Goal: Task Accomplishment & Management: Complete application form

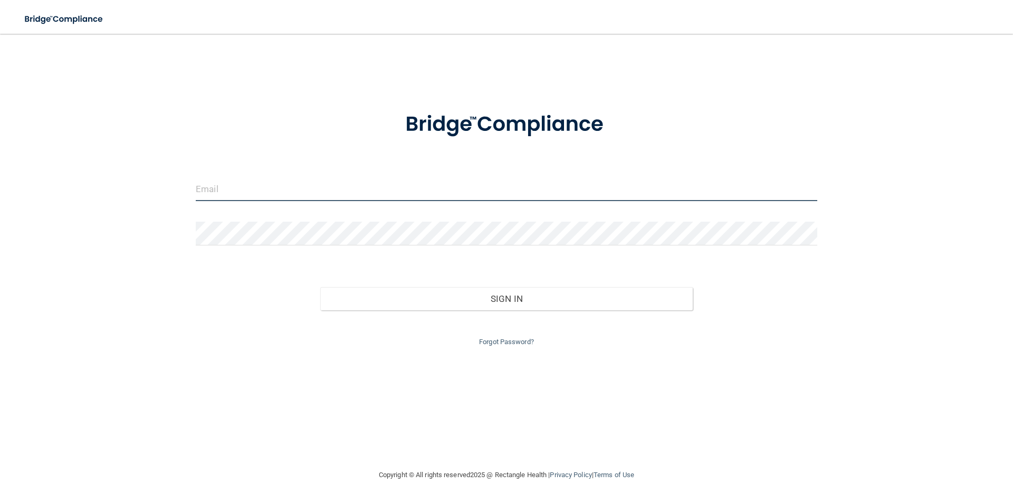
click at [332, 191] on input "email" at bounding box center [507, 189] width 622 height 24
type input "[EMAIL_ADDRESS][DOMAIN_NAME]"
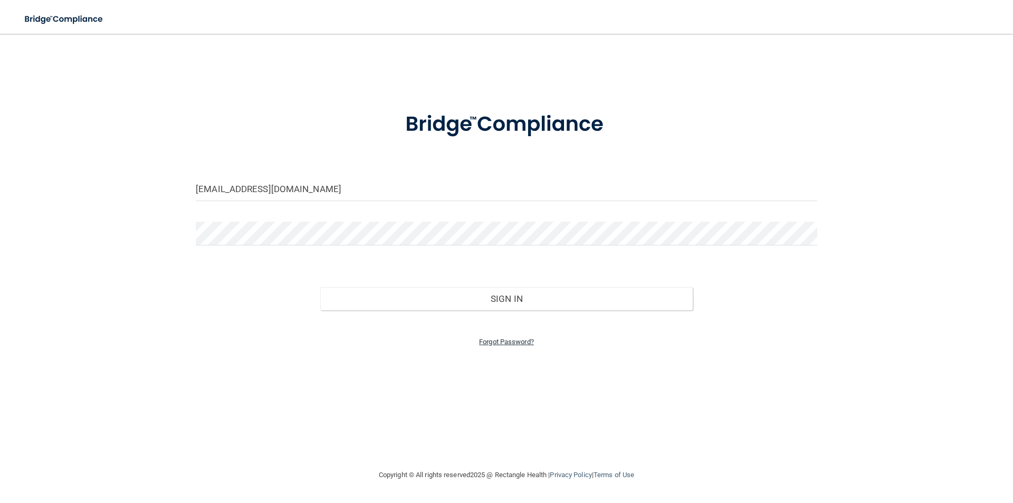
click at [497, 341] on link "Forgot Password?" at bounding box center [506, 342] width 55 height 8
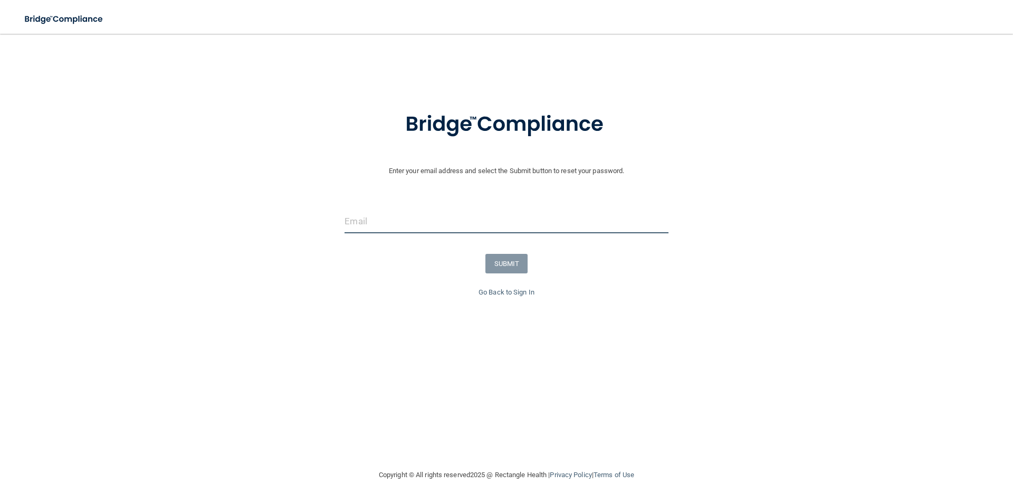
click at [429, 218] on input "email" at bounding box center [506, 222] width 323 height 24
type input "jabendrumming@gmail.com"
click at [507, 263] on button "SUBMIT" at bounding box center [506, 264] width 43 height 20
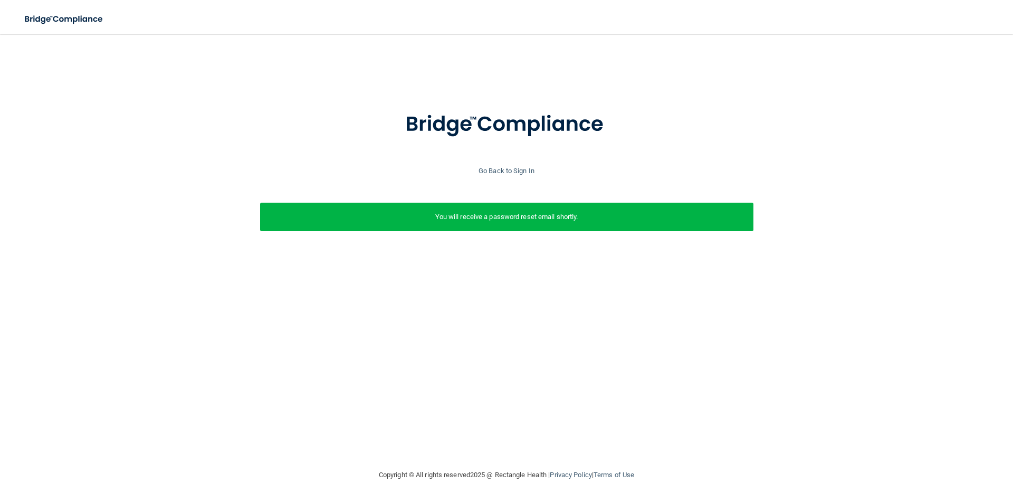
drag, startPoint x: 518, startPoint y: 217, endPoint x: 507, endPoint y: 215, distance: 11.3
click at [519, 216] on p "You will receive a password reset email shortly." at bounding box center [507, 217] width 478 height 13
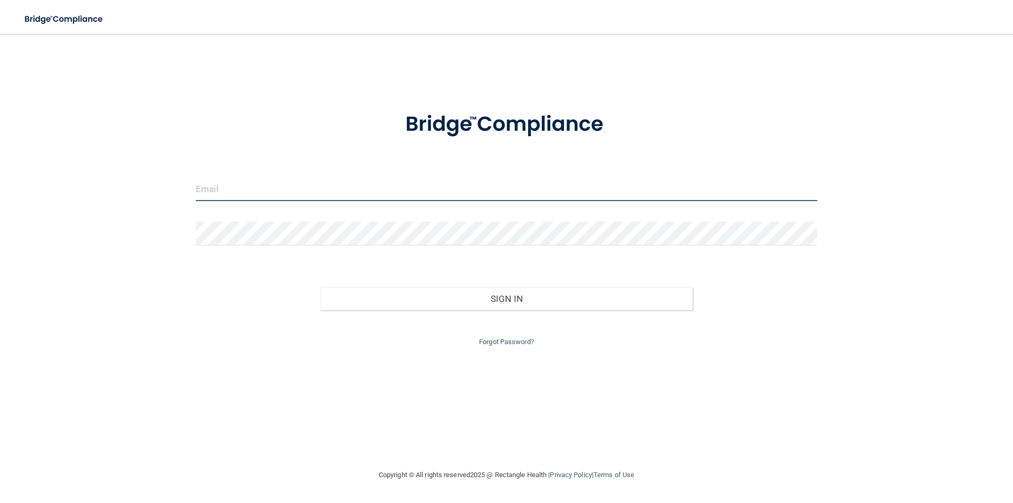
click at [308, 185] on input "email" at bounding box center [507, 189] width 622 height 24
type input "[EMAIL_ADDRESS][DOMAIN_NAME]"
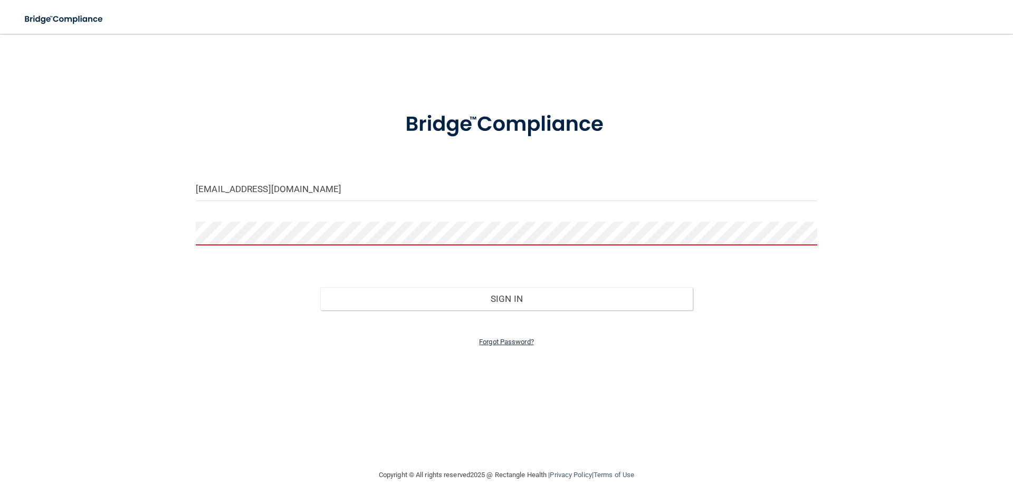
click at [508, 338] on link "Forgot Password?" at bounding box center [506, 342] width 55 height 8
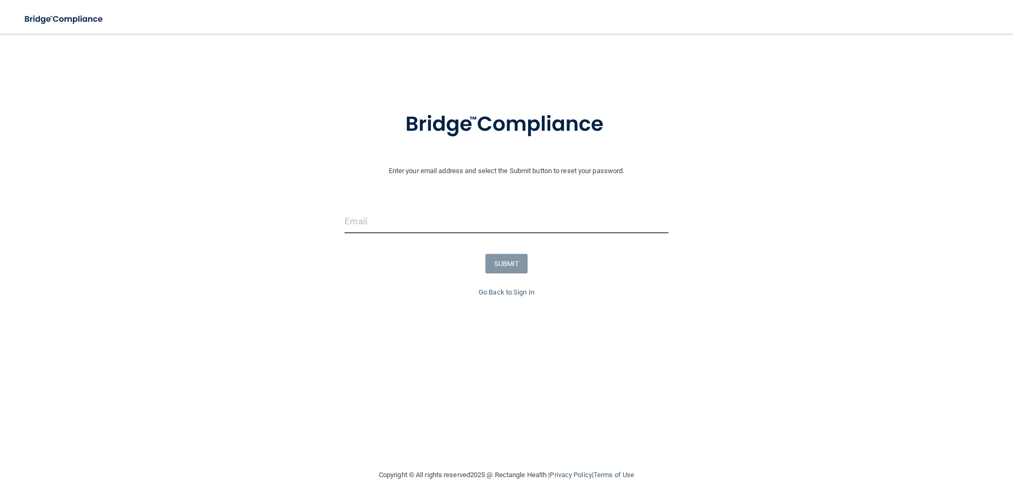
click at [456, 230] on input "email" at bounding box center [506, 222] width 323 height 24
type input "[EMAIL_ADDRESS][DOMAIN_NAME]"
click at [504, 265] on button "SUBMIT" at bounding box center [506, 264] width 43 height 20
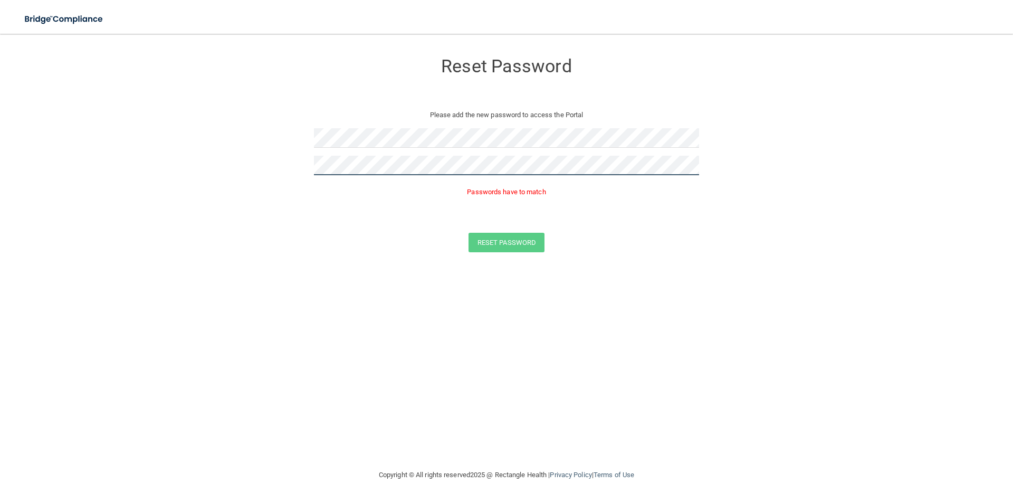
click at [469, 233] on button "Reset Password" at bounding box center [507, 243] width 76 height 20
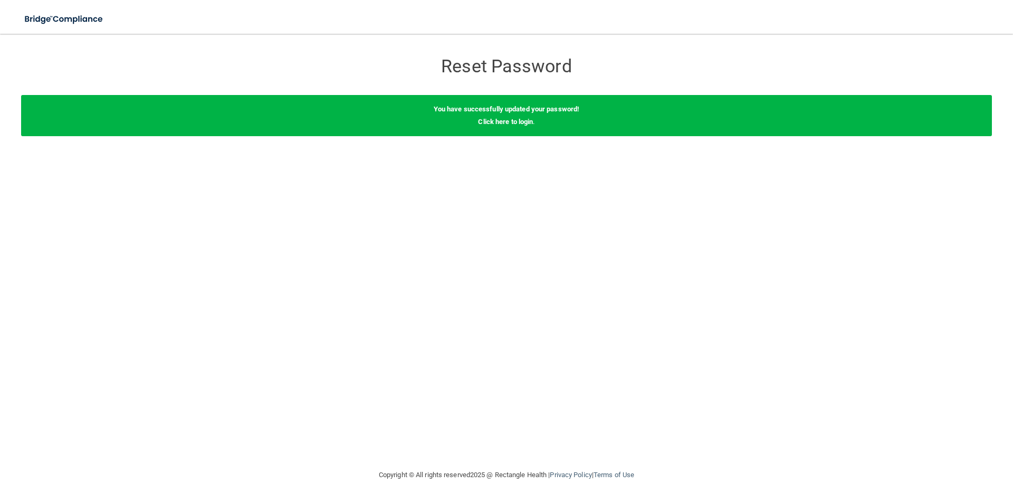
click at [494, 127] on div "You have successfully updated your password! Click here to login ." at bounding box center [506, 115] width 971 height 41
click at [502, 123] on link "Click here to login" at bounding box center [505, 122] width 55 height 8
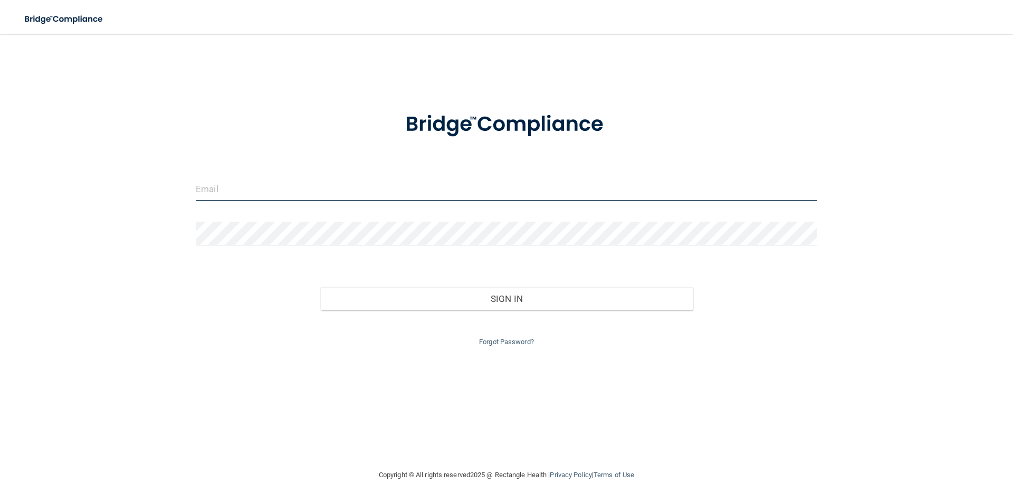
click at [277, 184] on input "email" at bounding box center [507, 189] width 622 height 24
type input "[EMAIL_ADDRESS][DOMAIN_NAME]"
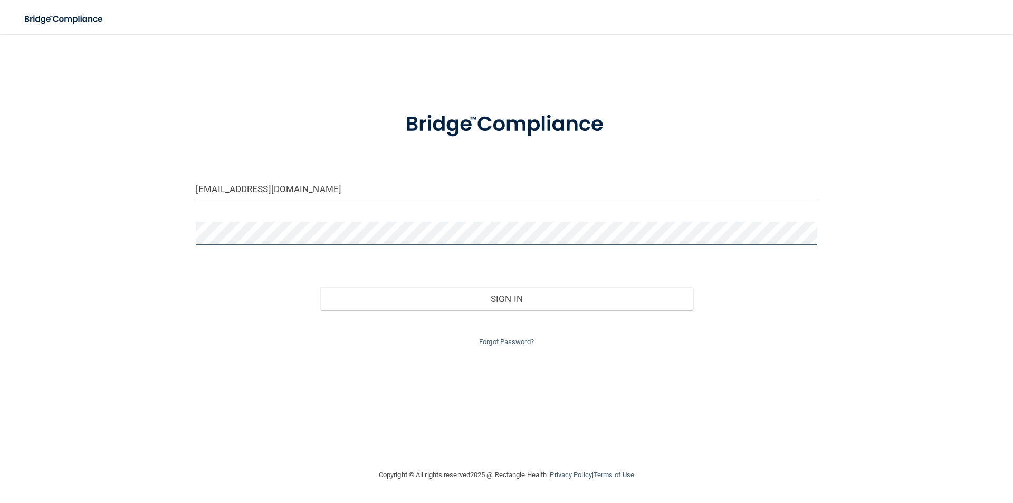
click at [320, 287] on button "Sign In" at bounding box center [506, 298] width 373 height 23
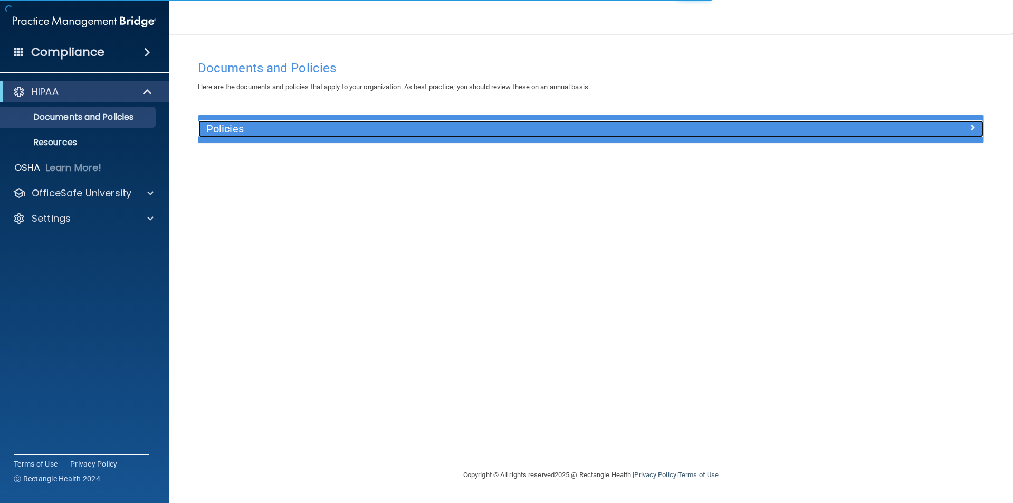
click at [288, 131] on h5 "Policies" at bounding box center [492, 129] width 573 height 12
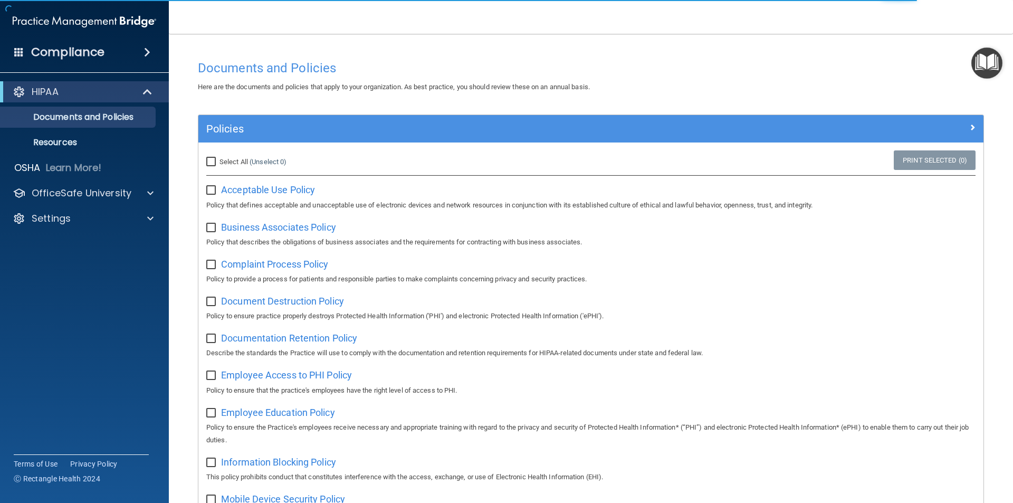
click at [214, 162] on input "Select All (Unselect 0) Unselect All" at bounding box center [212, 162] width 12 height 8
checkbox input "true"
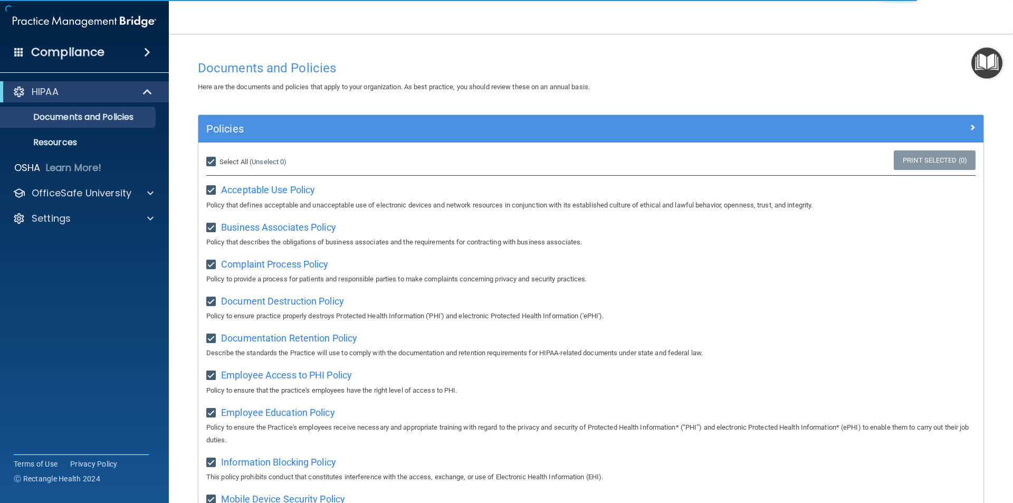
checkbox input "true"
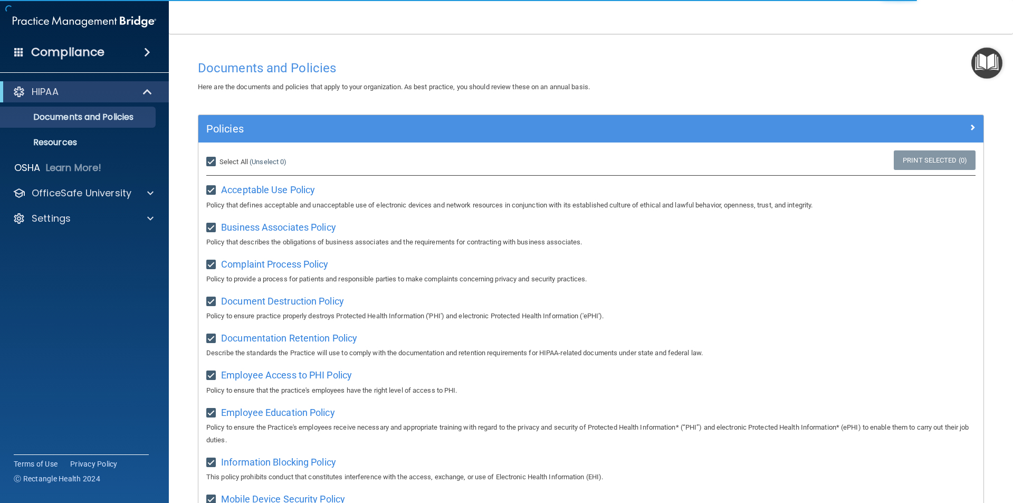
checkbox input "true"
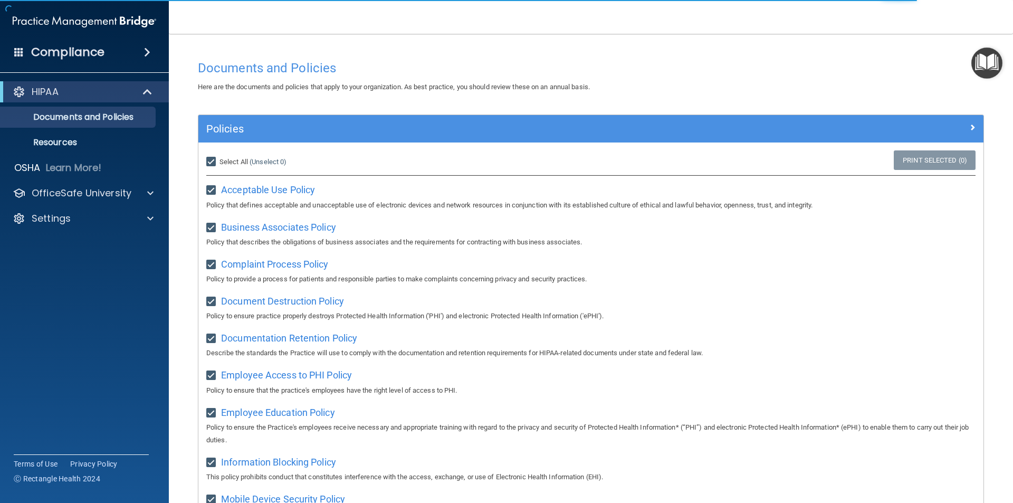
checkbox input "true"
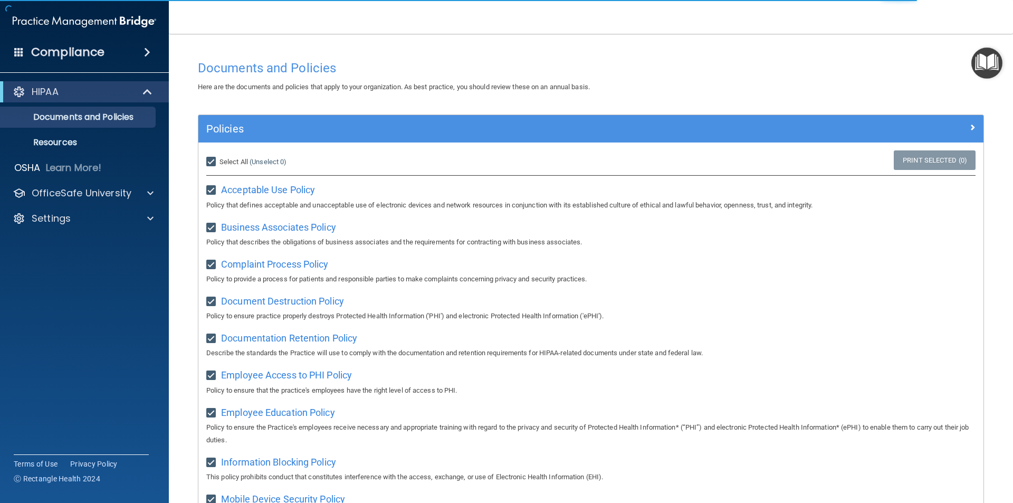
checkbox input "true"
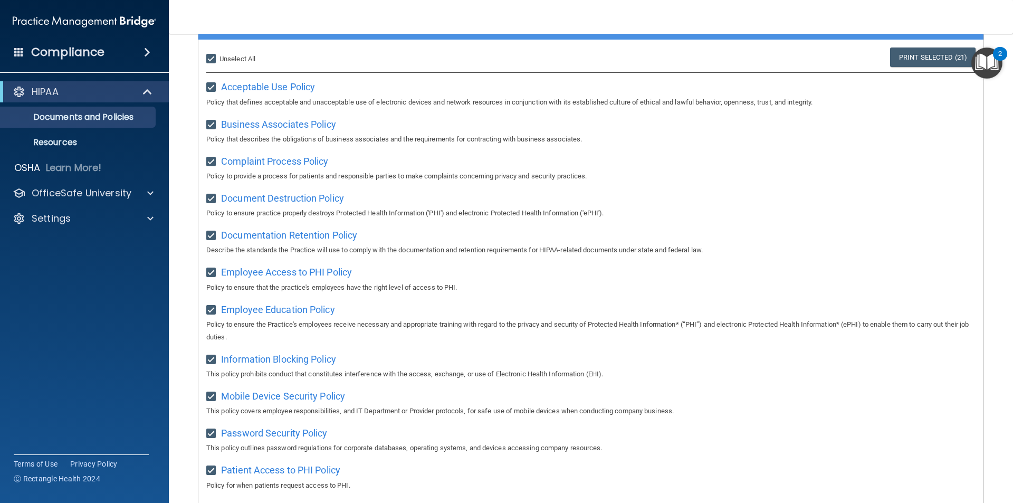
scroll to position [28, 0]
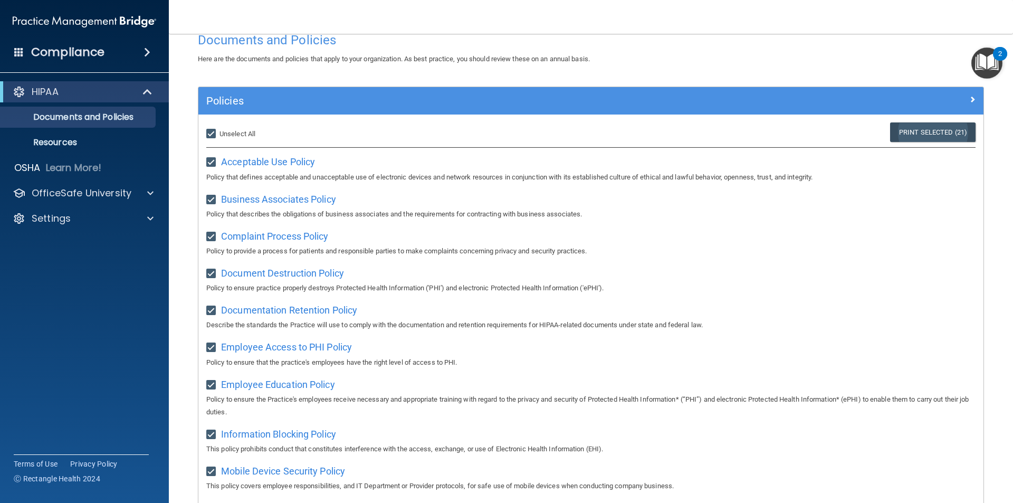
click at [919, 131] on link "Print Selected (21)" at bounding box center [932, 132] width 85 height 20
click at [85, 121] on p "Documents and Policies" at bounding box center [79, 117] width 144 height 11
click at [59, 139] on p "Resources" at bounding box center [79, 142] width 144 height 11
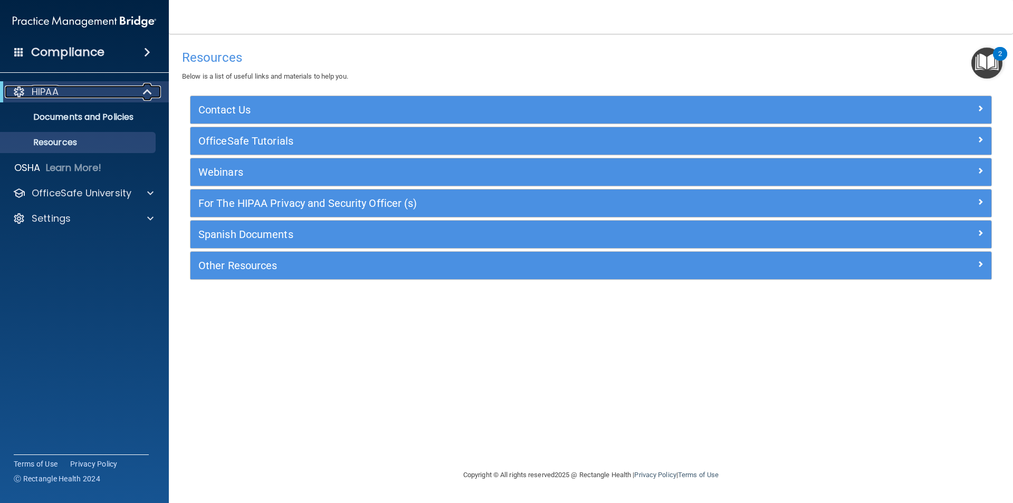
click at [71, 94] on div "HIPAA" at bounding box center [70, 91] width 130 height 13
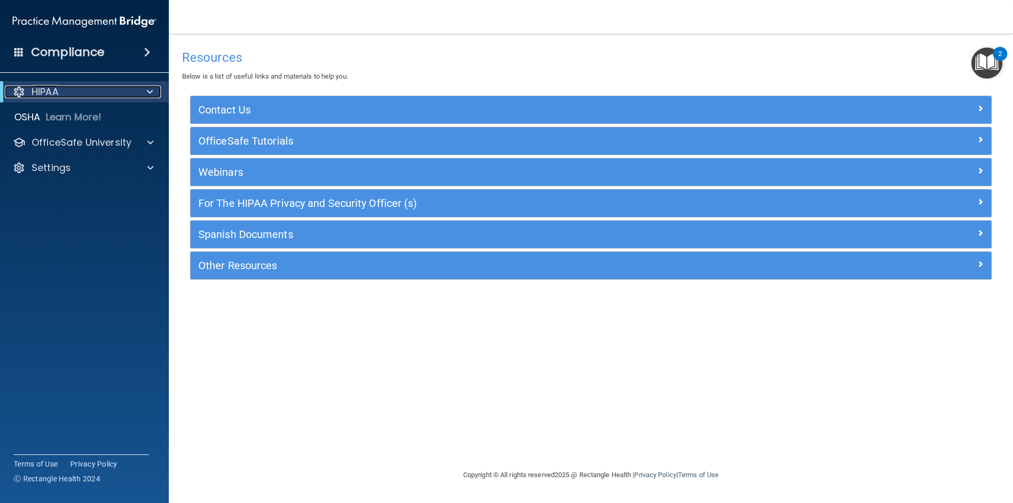
click at [157, 93] on div at bounding box center [148, 91] width 26 height 13
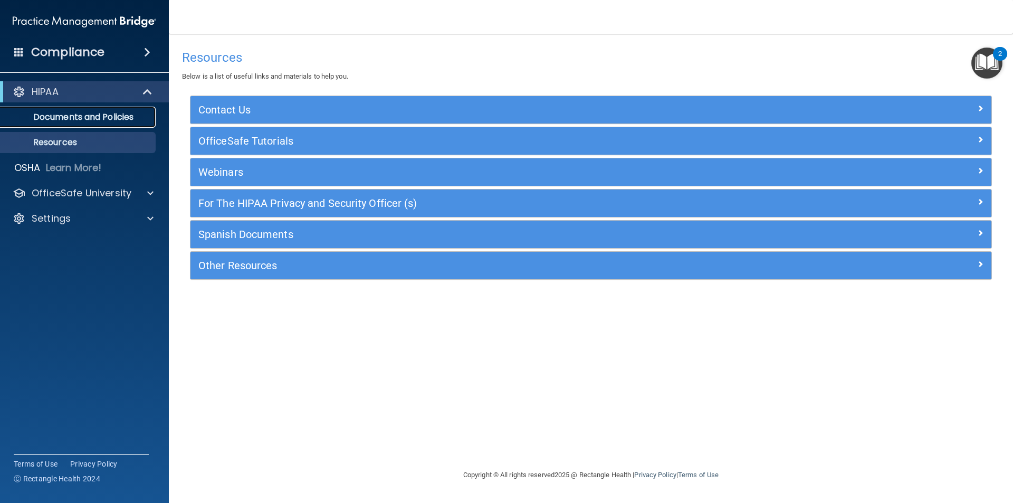
click at [116, 118] on p "Documents and Policies" at bounding box center [79, 117] width 144 height 11
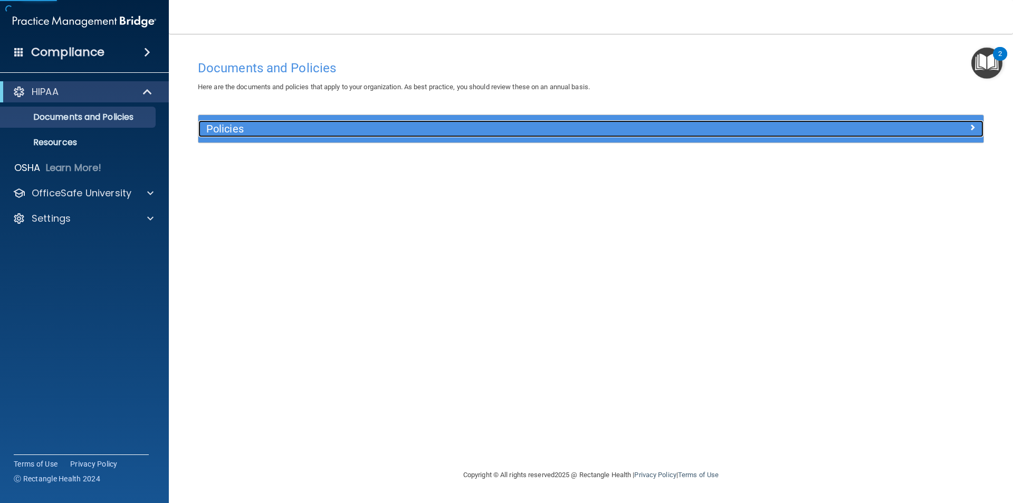
click at [425, 129] on h5 "Policies" at bounding box center [492, 129] width 573 height 12
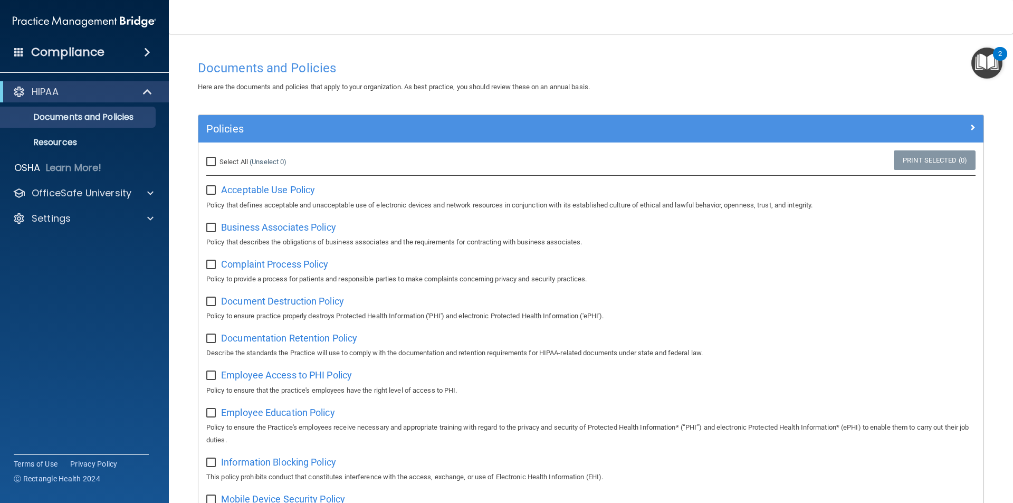
click at [214, 159] on input "Select All (Unselect 0) Unselect All" at bounding box center [212, 162] width 12 height 8
checkbox input "true"
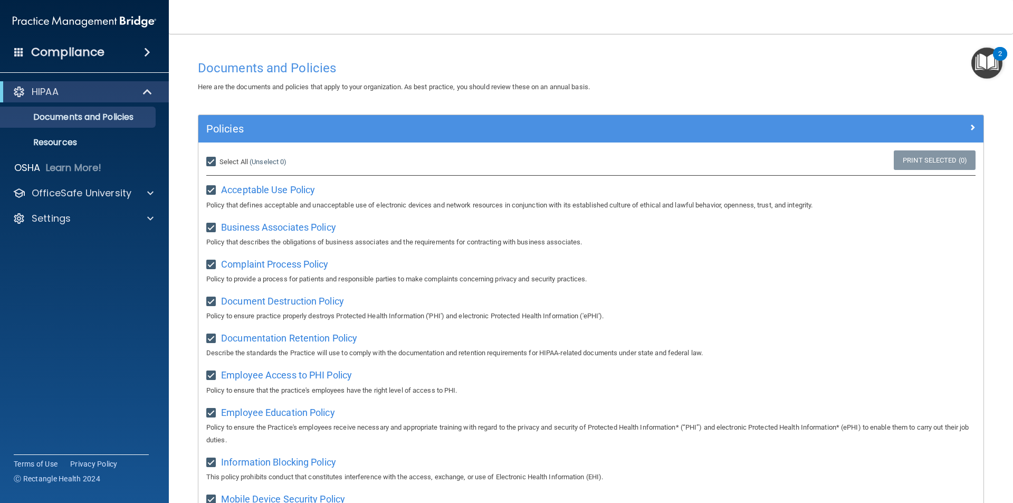
checkbox input "true"
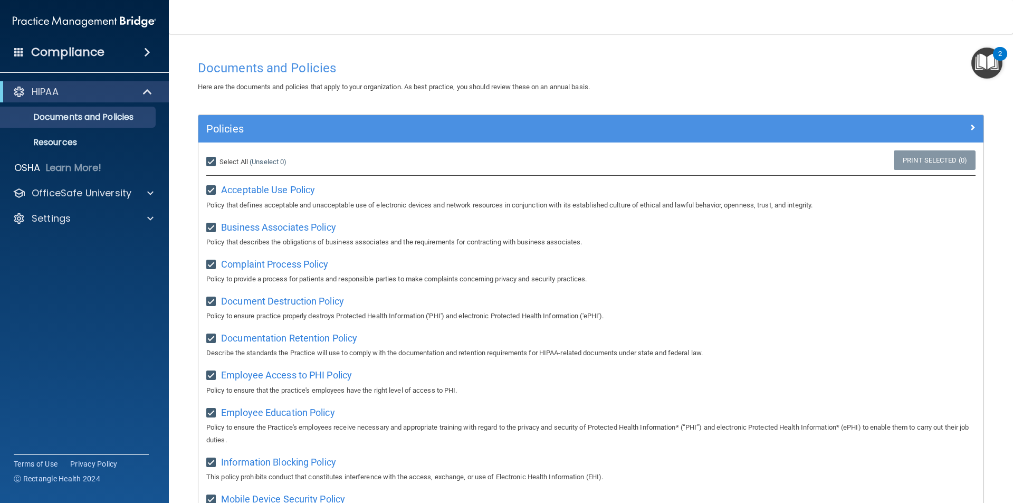
checkbox input "true"
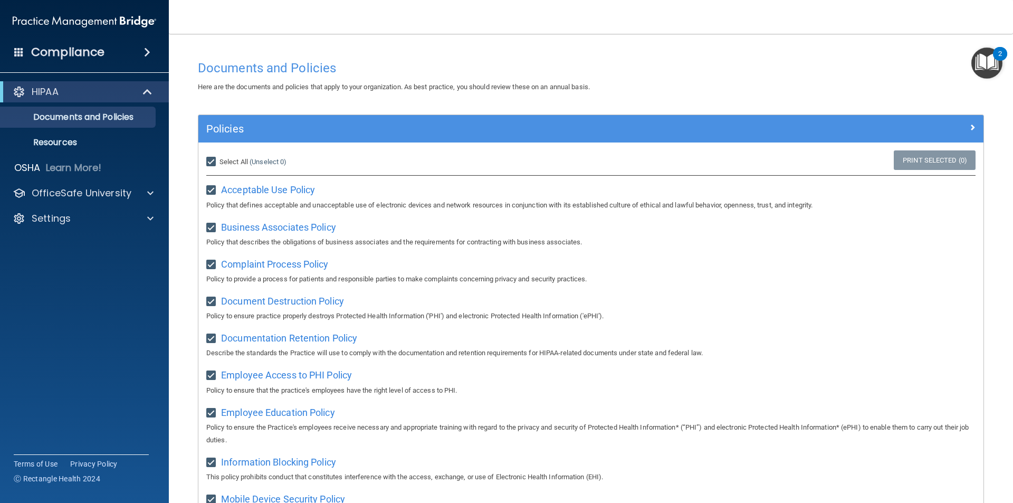
checkbox input "true"
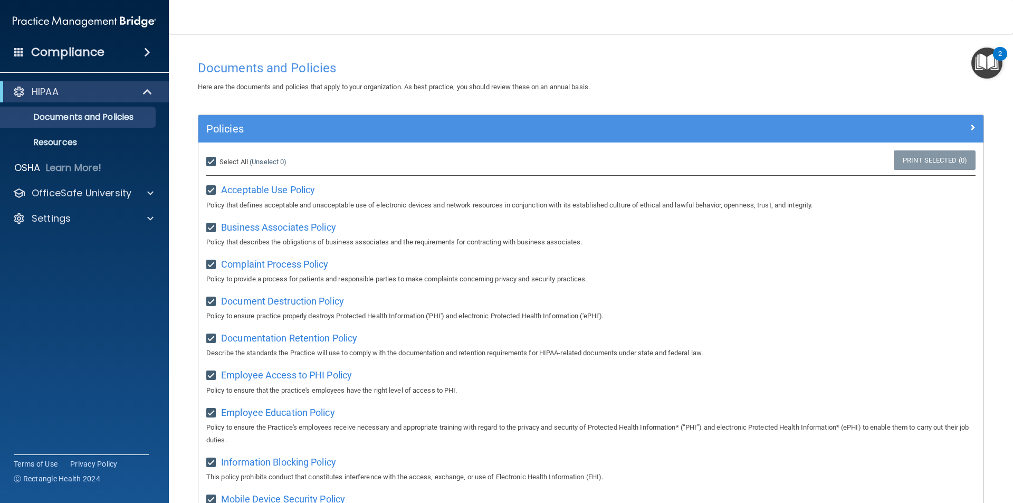
checkbox input "true"
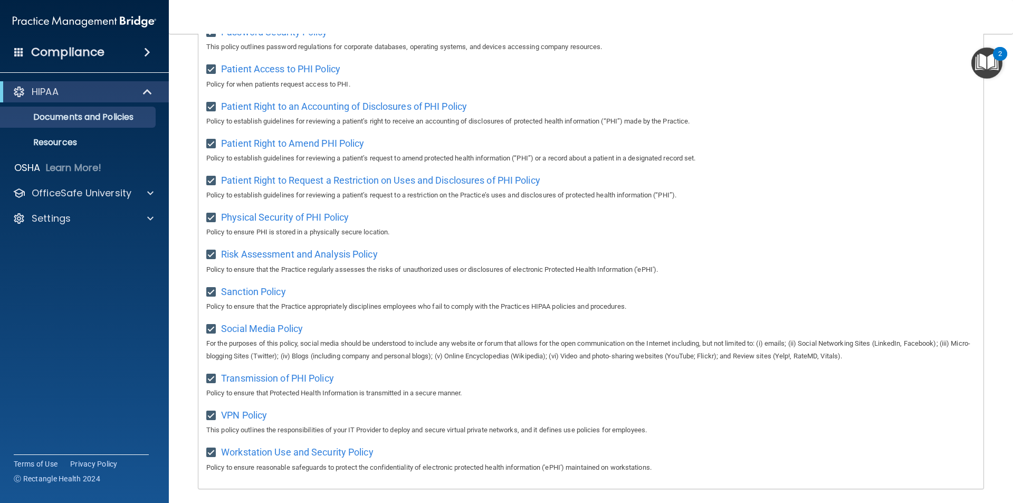
scroll to position [556, 0]
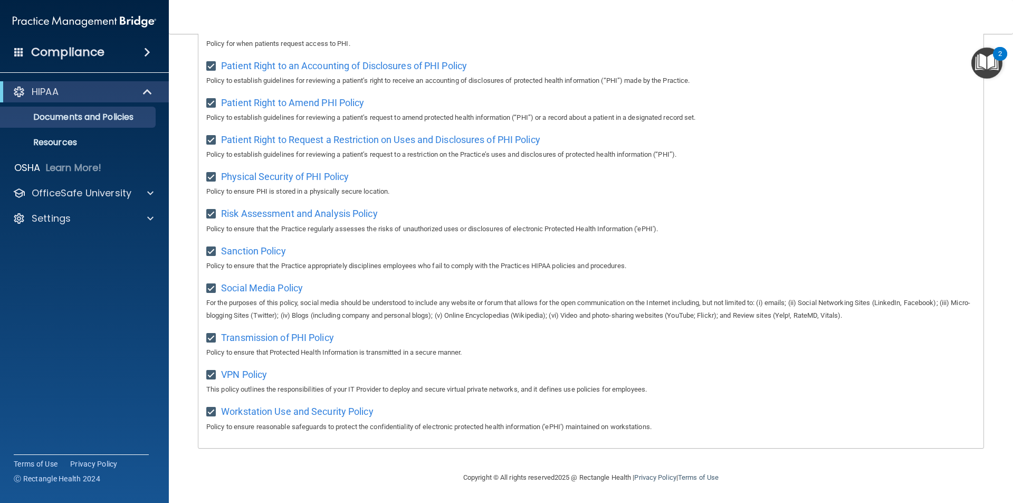
click at [993, 63] on img "Open Resource Center, 2 new notifications" at bounding box center [987, 62] width 31 height 31
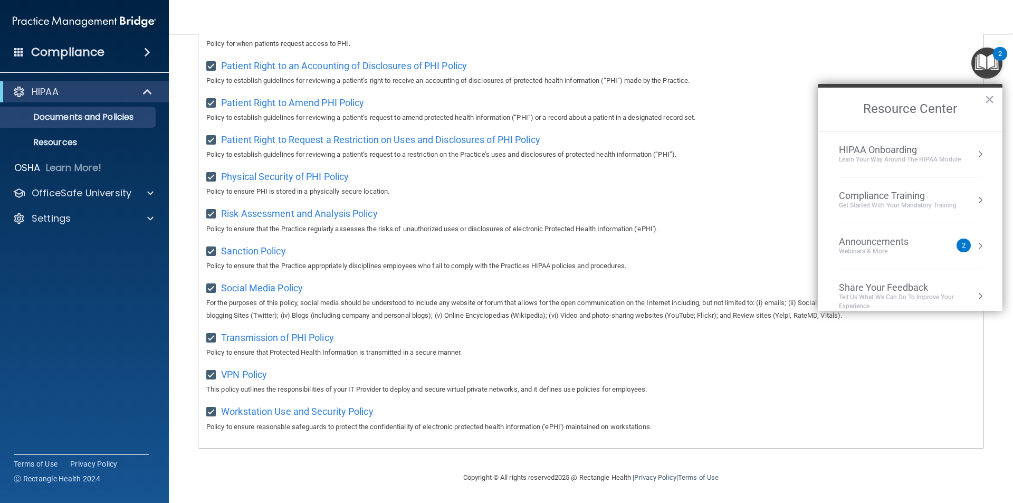
click at [978, 116] on h2 "Resource Center" at bounding box center [910, 109] width 185 height 43
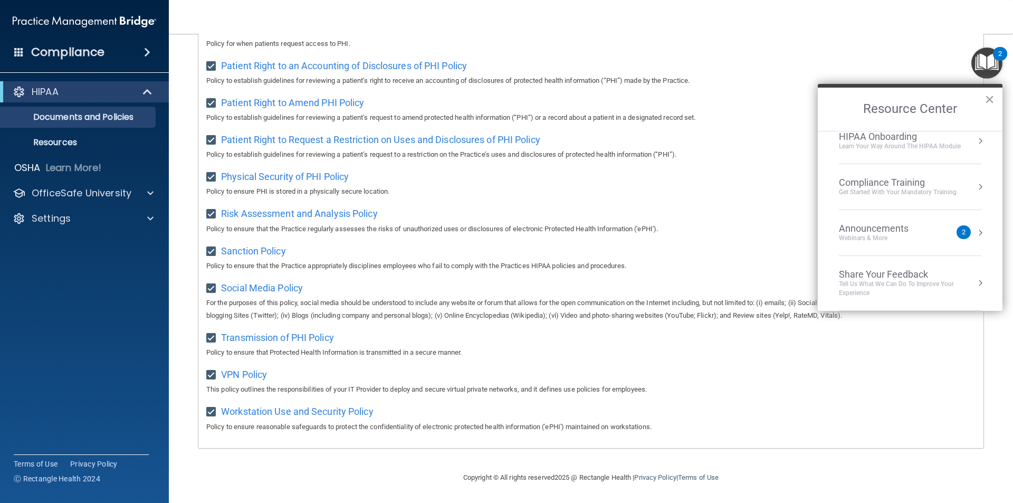
click at [946, 241] on div "Announcements Webinars & More" at bounding box center [895, 233] width 112 height 20
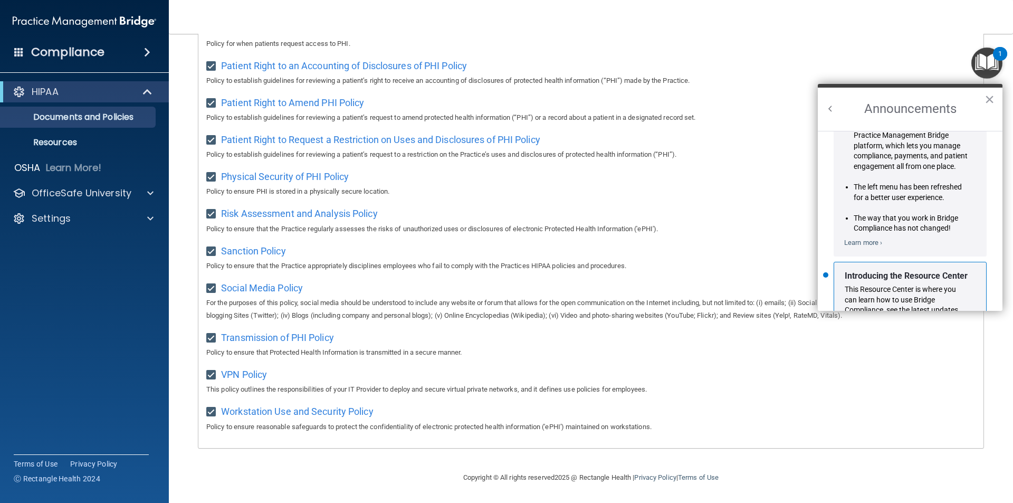
scroll to position [185, 0]
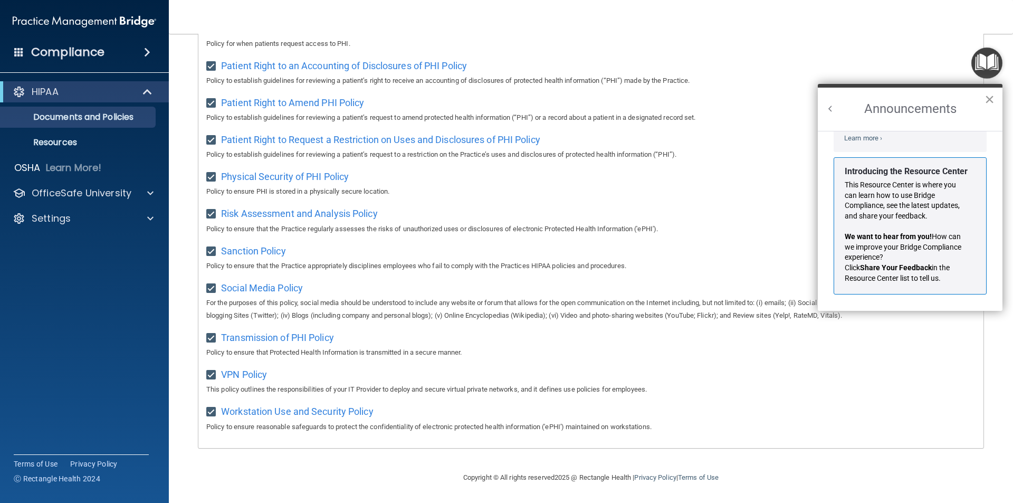
click at [989, 96] on button "×" at bounding box center [990, 99] width 10 height 17
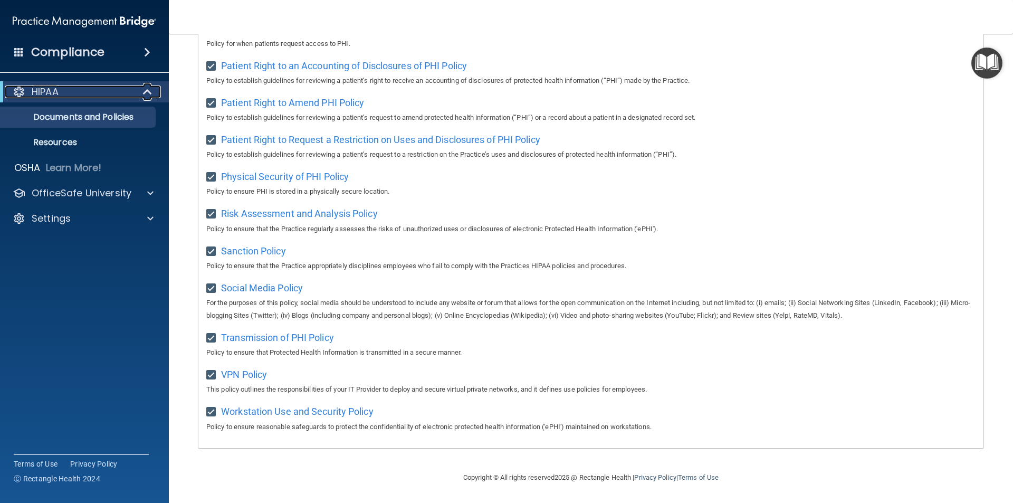
click at [52, 97] on p "HIPAA" at bounding box center [45, 91] width 27 height 13
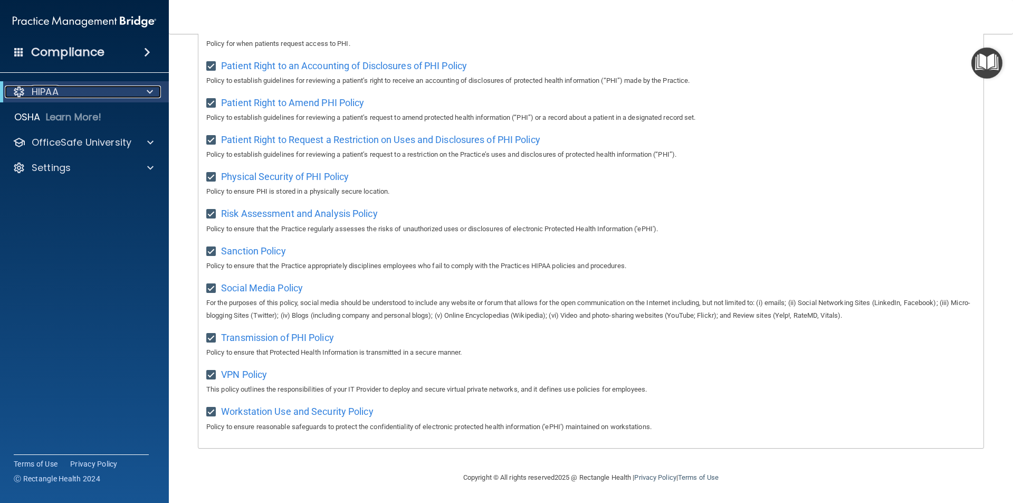
click at [126, 92] on div "HIPAA" at bounding box center [70, 91] width 130 height 13
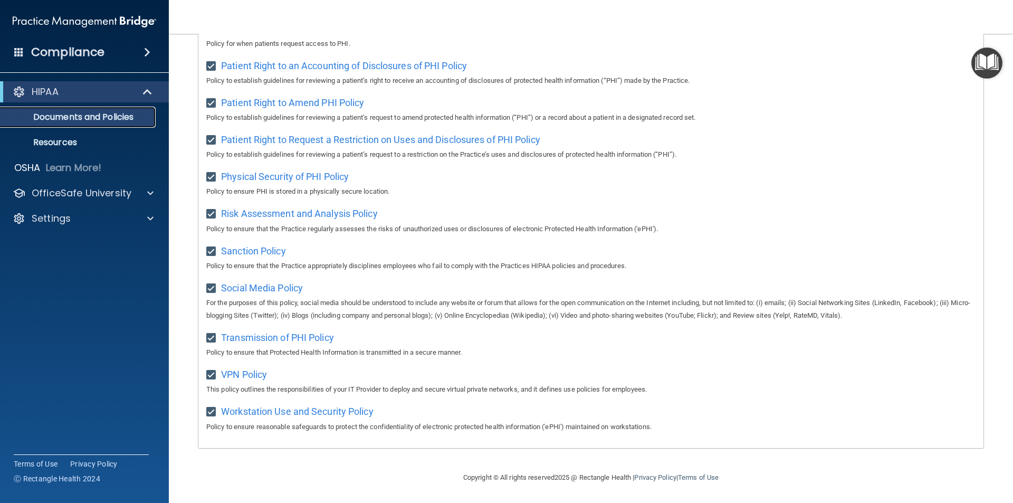
click at [94, 116] on p "Documents and Policies" at bounding box center [79, 117] width 144 height 11
click at [135, 118] on p "Documents and Policies" at bounding box center [79, 117] width 144 height 11
click at [81, 136] on link "Resources" at bounding box center [72, 142] width 166 height 21
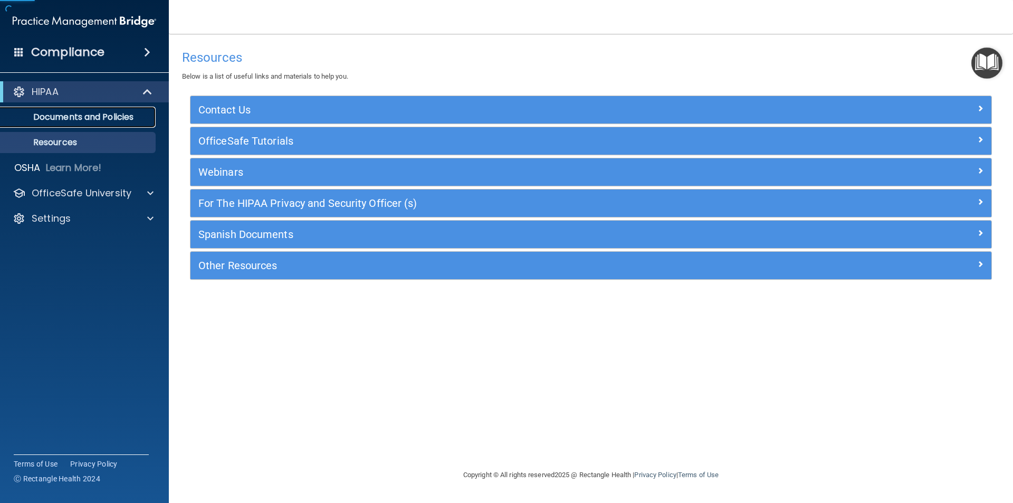
click at [91, 121] on p "Documents and Policies" at bounding box center [79, 117] width 144 height 11
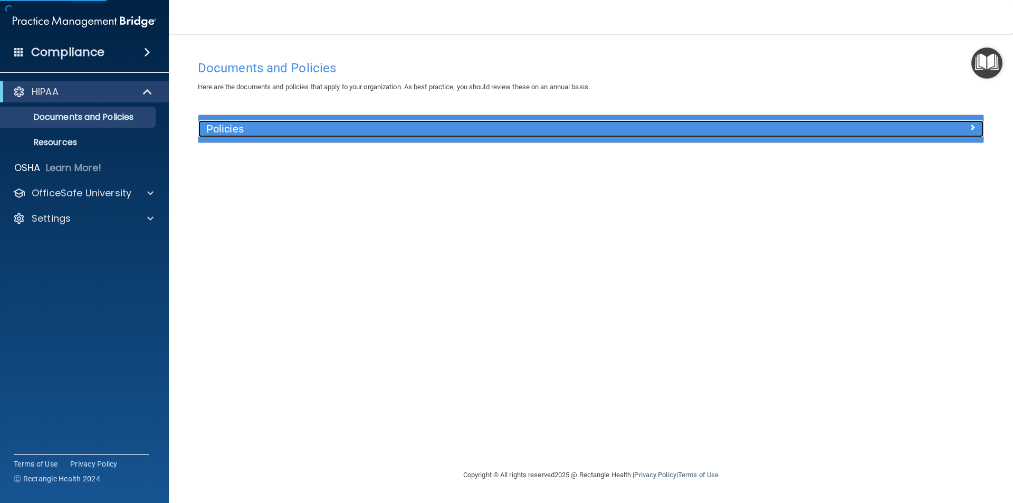
click at [435, 122] on div "Policies" at bounding box center [492, 128] width 589 height 17
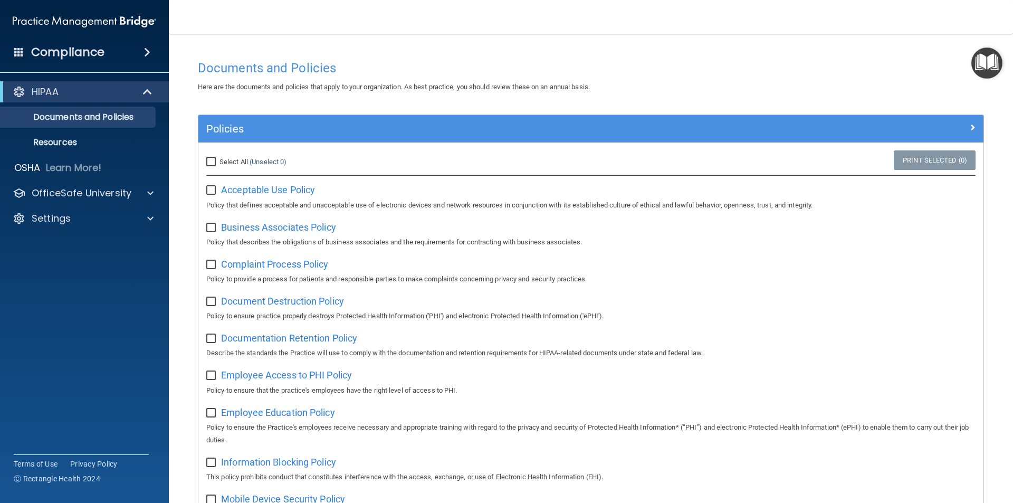
click at [212, 159] on input "Select All (Unselect 0) Unselect All" at bounding box center [212, 162] width 12 height 8
checkbox input "true"
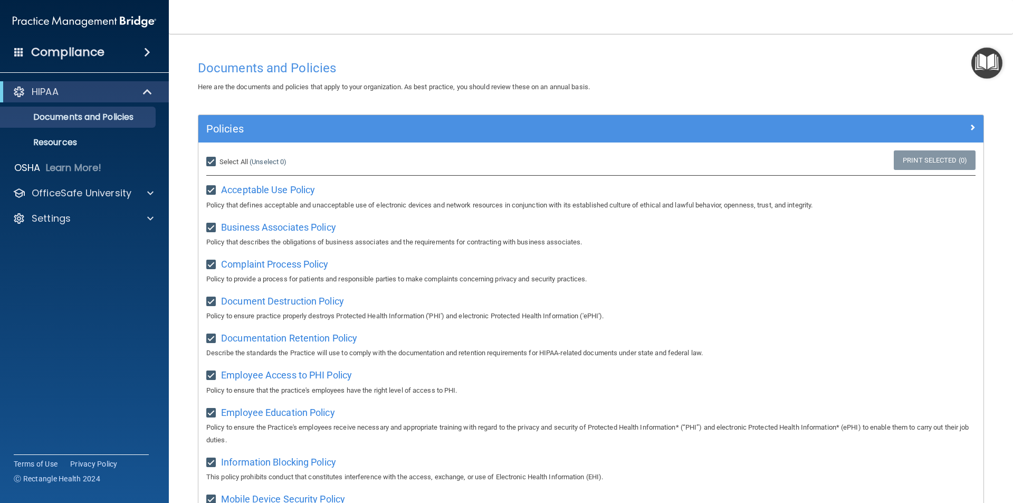
checkbox input "true"
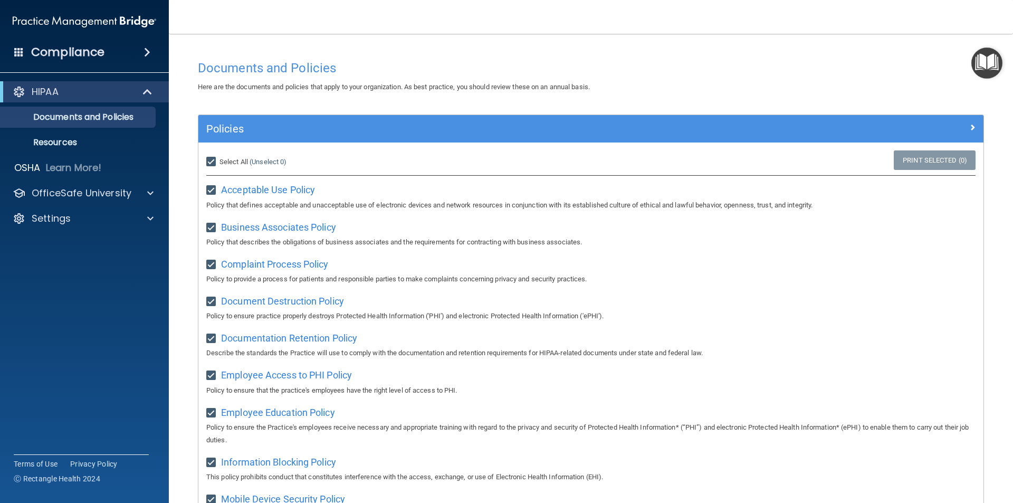
checkbox input "true"
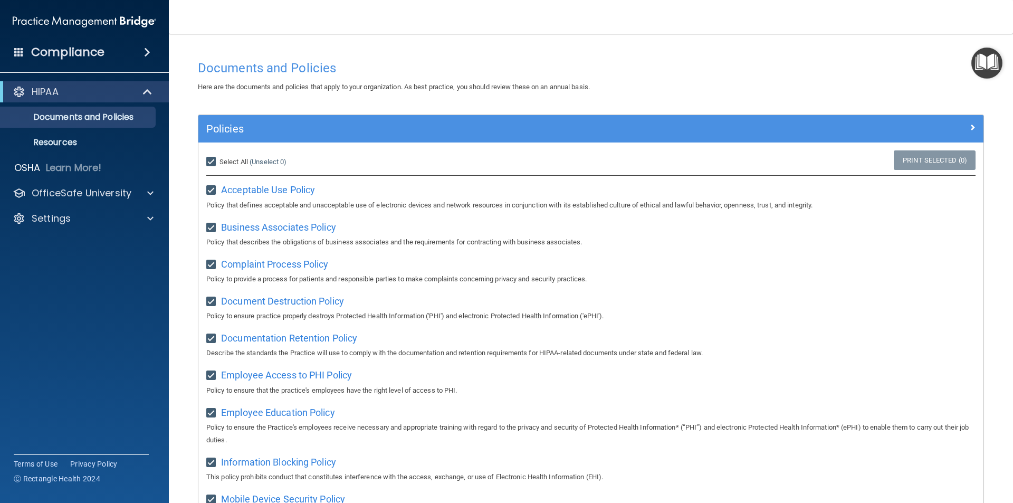
checkbox input "true"
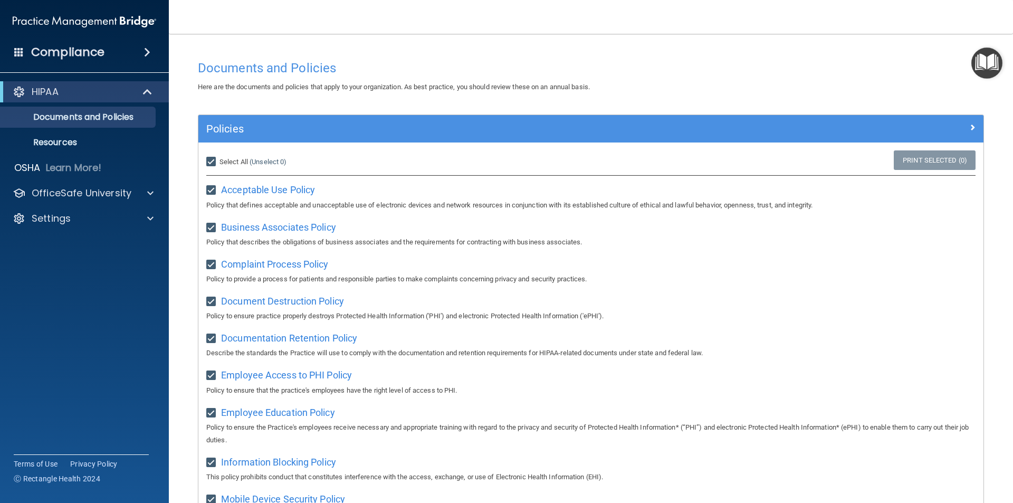
checkbox input "true"
click at [916, 163] on link "Print Selected (21)" at bounding box center [932, 160] width 85 height 20
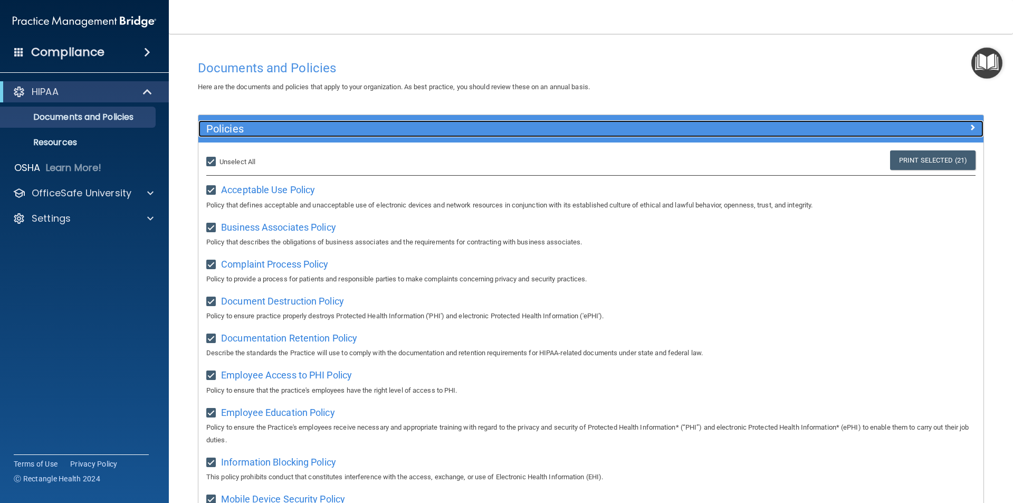
click at [487, 131] on h5 "Policies" at bounding box center [492, 129] width 573 height 12
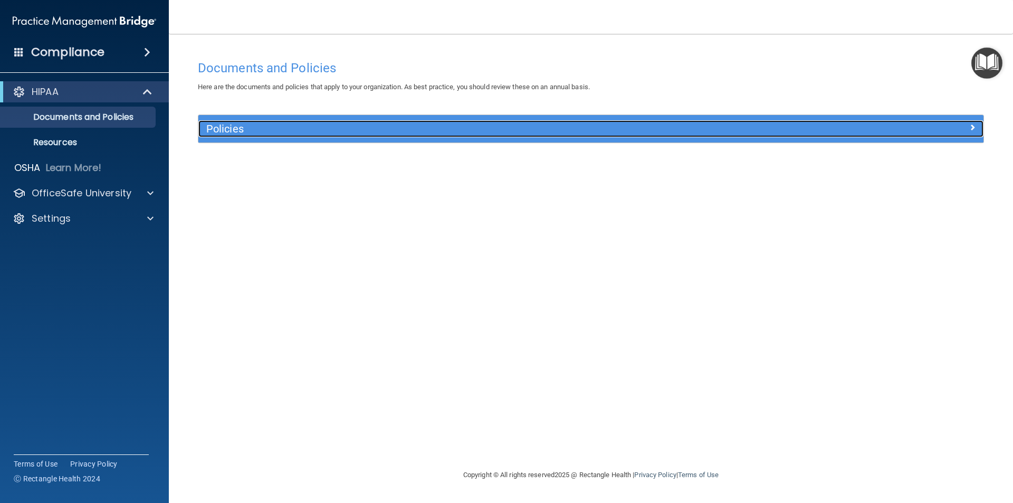
click at [487, 131] on h5 "Policies" at bounding box center [492, 129] width 573 height 12
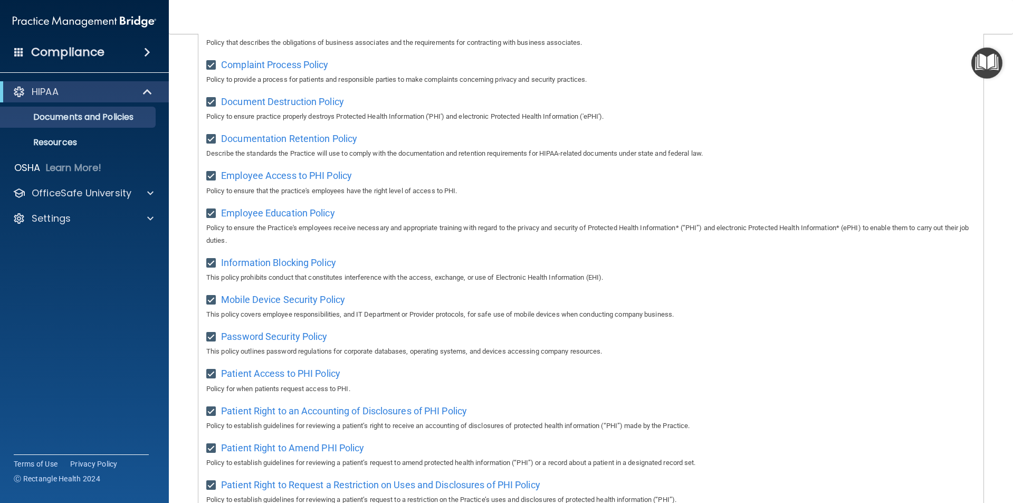
scroll to position [264, 0]
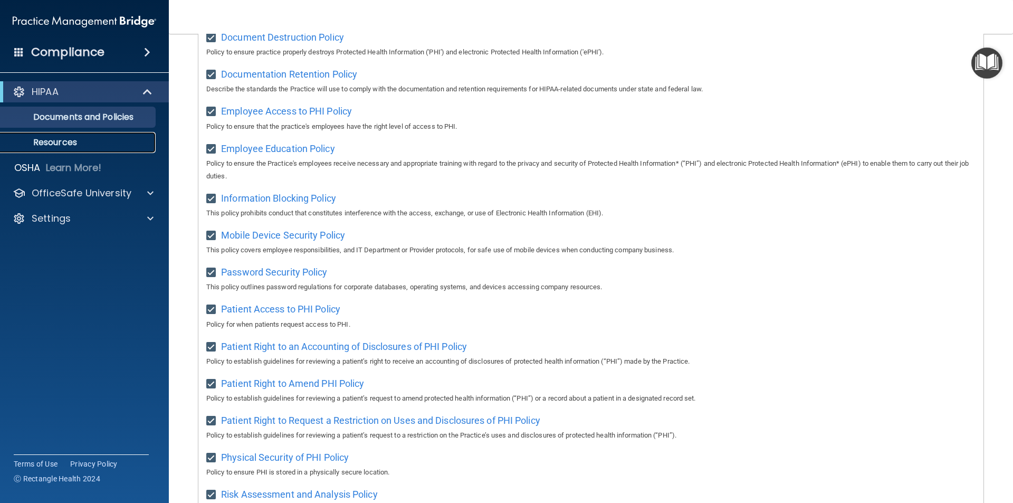
click at [51, 139] on p "Resources" at bounding box center [79, 142] width 144 height 11
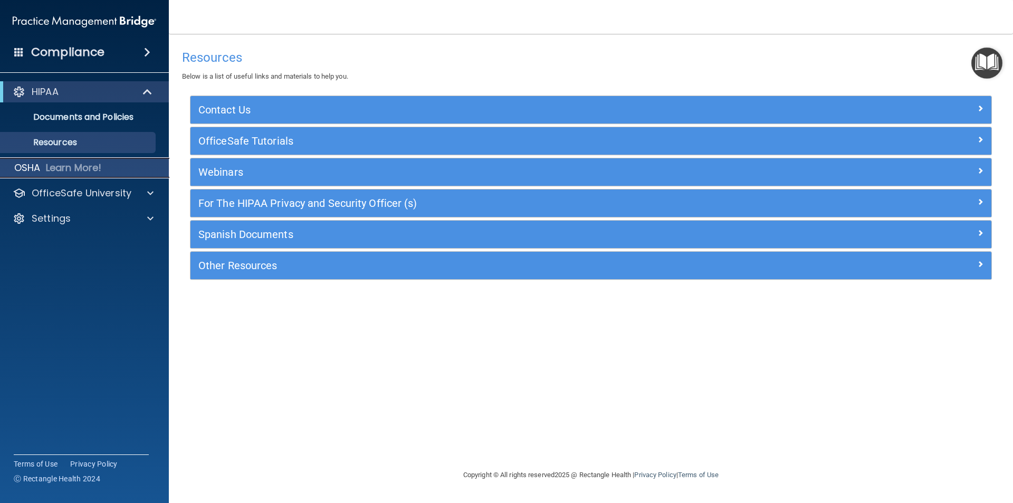
click at [77, 172] on p "Learn More!" at bounding box center [74, 167] width 56 height 13
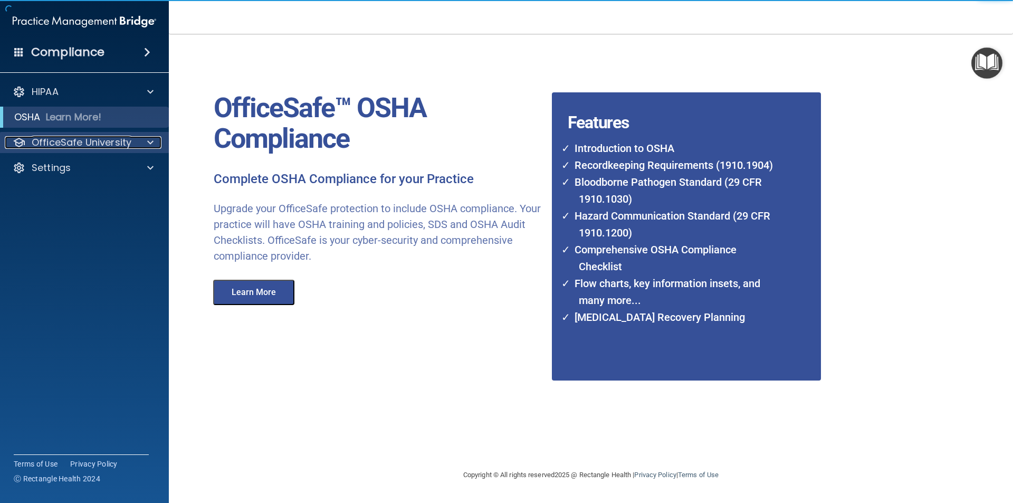
click at [115, 147] on p "OfficeSafe University" at bounding box center [82, 142] width 100 height 13
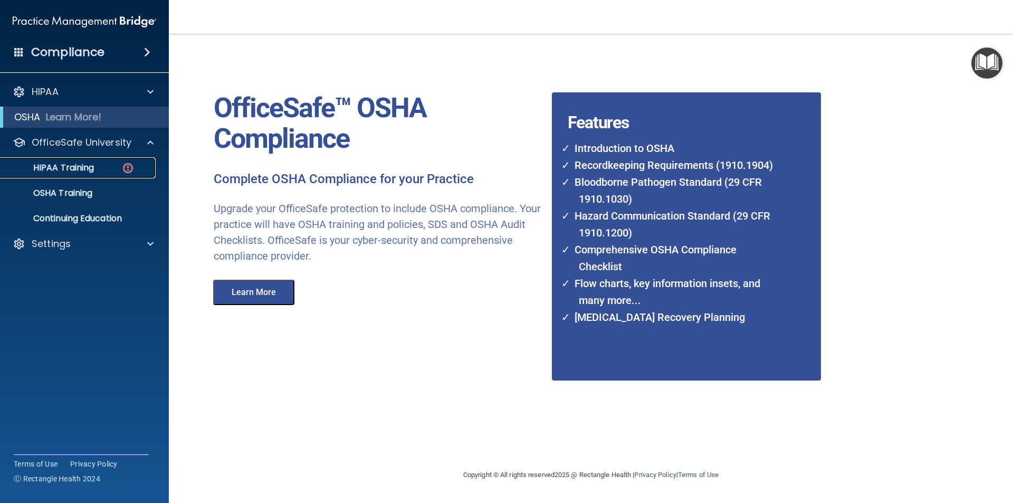
click at [92, 164] on p "HIPAA Training" at bounding box center [50, 168] width 87 height 11
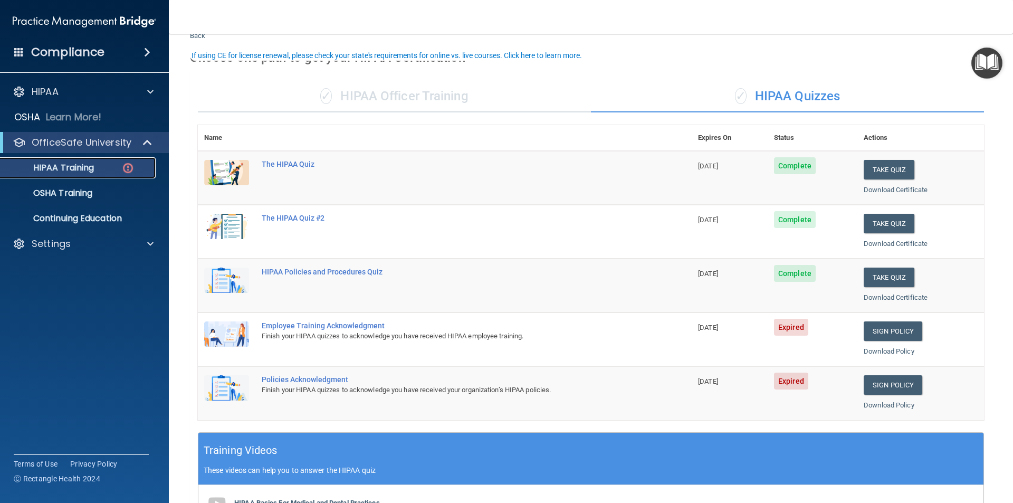
scroll to position [53, 0]
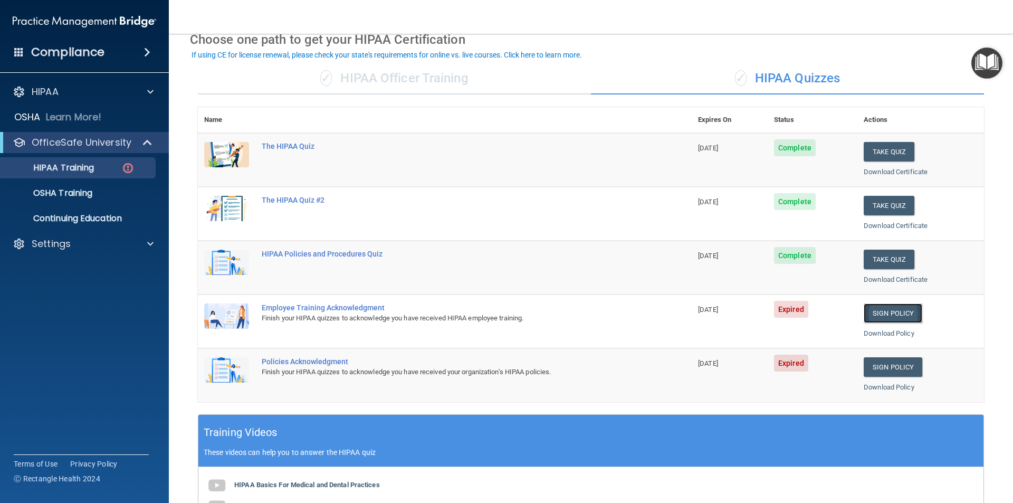
click at [884, 315] on link "Sign Policy" at bounding box center [893, 313] width 59 height 20
click at [877, 368] on link "Sign Policy" at bounding box center [893, 367] width 59 height 20
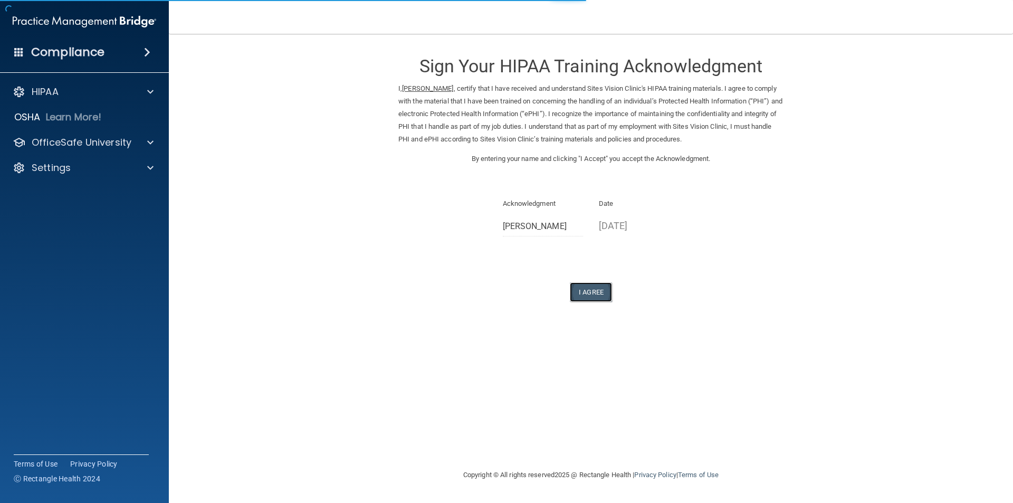
click at [590, 296] on button "I Agree" at bounding box center [591, 292] width 42 height 20
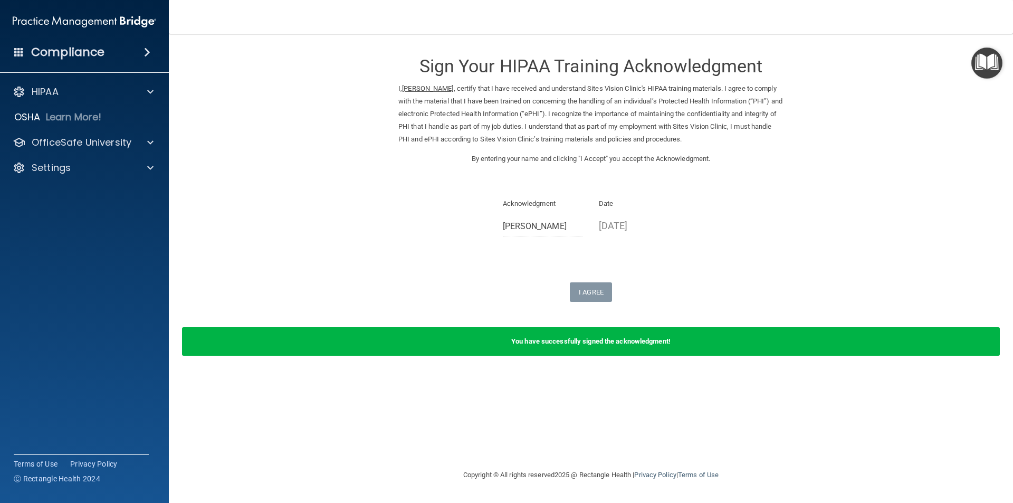
click at [602, 346] on div "You have successfully signed the acknowledgment!" at bounding box center [591, 341] width 818 height 28
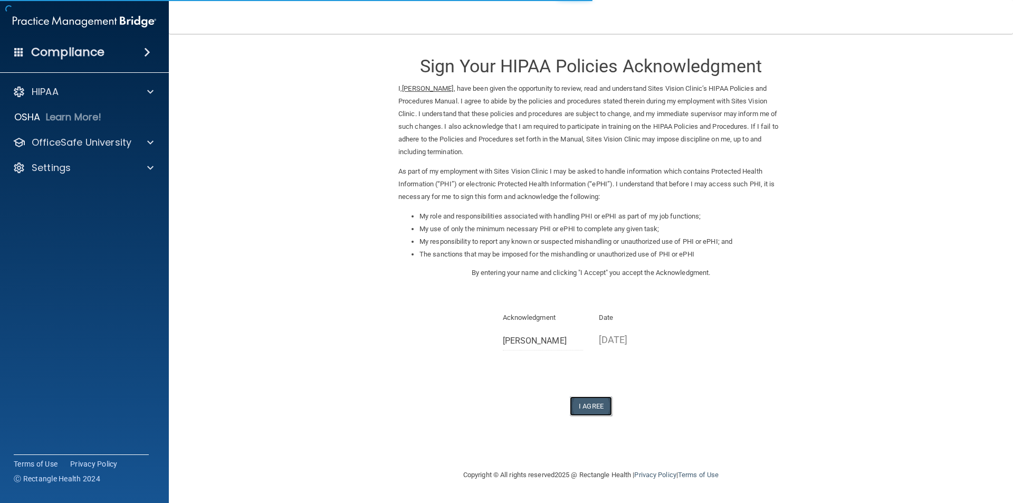
click at [592, 405] on button "I Agree" at bounding box center [591, 406] width 42 height 20
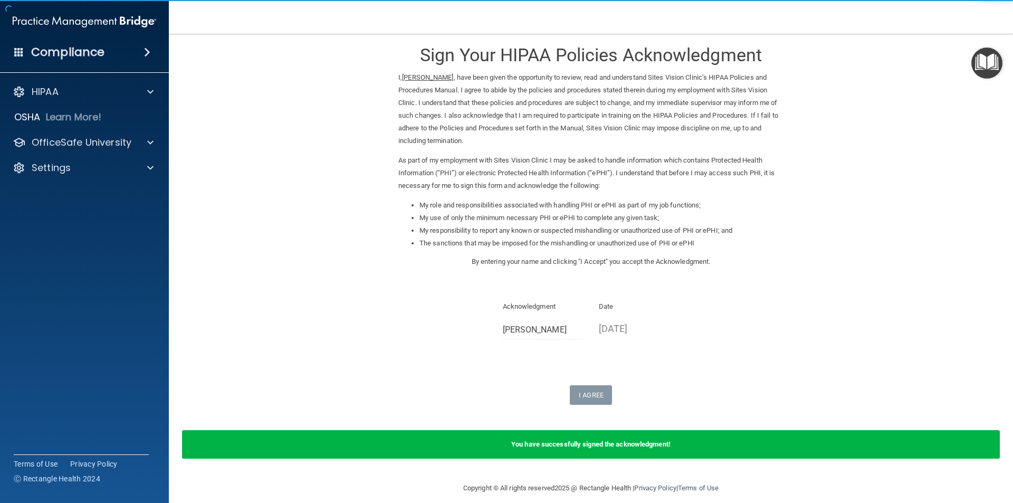
scroll to position [22, 0]
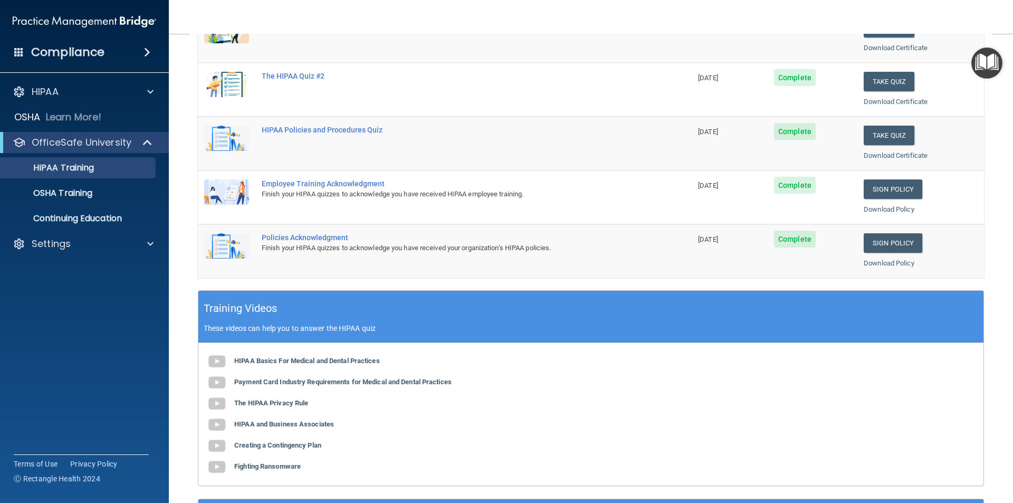
scroll to position [81, 0]
